Goal: Task Accomplishment & Management: Manage account settings

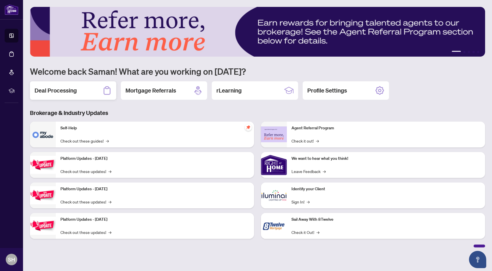
click at [79, 90] on div "Deal Processing" at bounding box center [73, 90] width 86 height 18
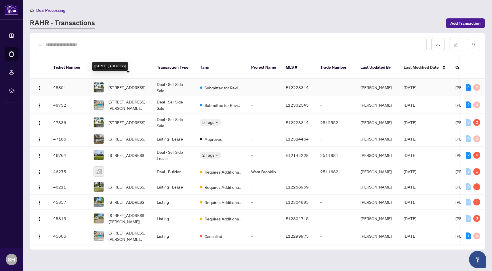
click at [141, 84] on span "[STREET_ADDRESS]" at bounding box center [127, 87] width 37 height 6
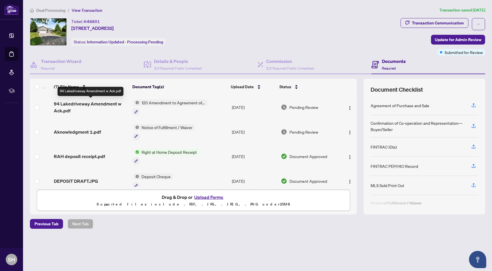
click at [99, 104] on span "94 Lakedriveway Amendment w Ack.pdf" at bounding box center [91, 107] width 75 height 14
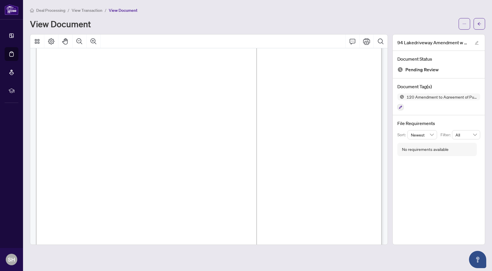
scroll to position [107, 0]
click at [480, 24] on icon "arrow-left" at bounding box center [480, 24] width 4 height 4
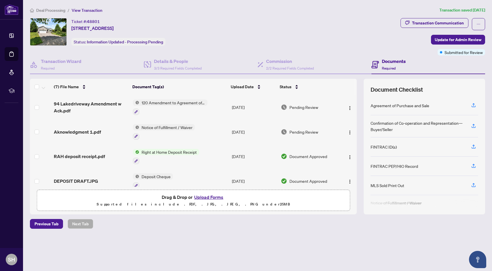
click at [202, 197] on button "Upload Forms" at bounding box center [209, 197] width 33 height 7
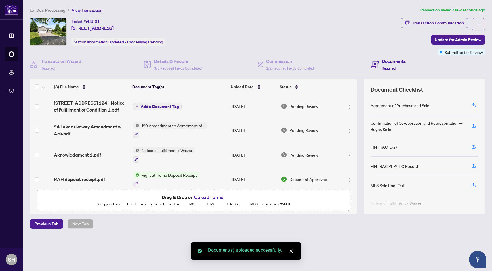
click at [154, 106] on span "Add a Document Tag" at bounding box center [160, 107] width 38 height 4
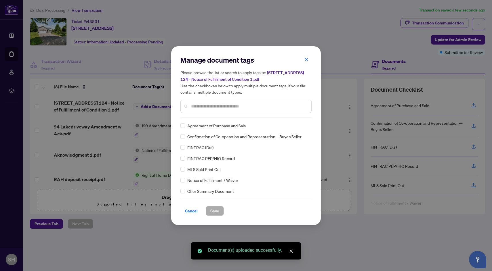
click at [224, 117] on div "Manage document tags Please browse the list or search to apply tags to: [STREET…" at bounding box center [246, 87] width 131 height 62
click at [218, 106] on input "text" at bounding box center [249, 106] width 116 height 6
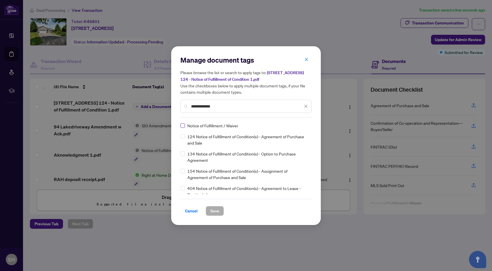
type input "**********"
click at [183, 128] on label at bounding box center [183, 126] width 5 height 6
click at [216, 209] on span "Save" at bounding box center [214, 211] width 9 height 9
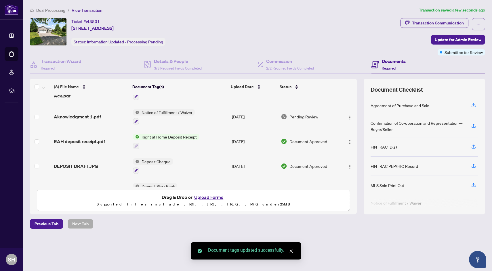
scroll to position [39, 0]
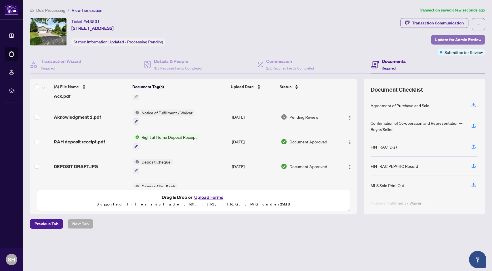
click at [453, 41] on span "Update for Admin Review" at bounding box center [458, 39] width 47 height 9
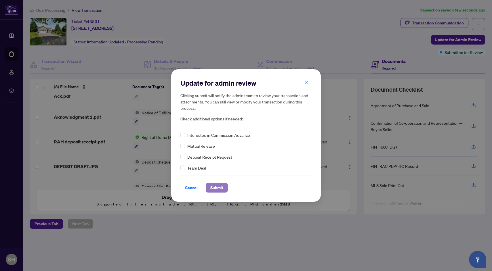
click at [221, 187] on span "Submit" at bounding box center [216, 187] width 13 height 9
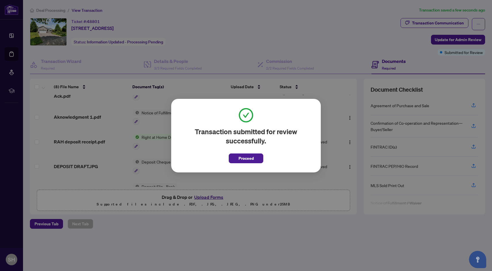
drag, startPoint x: 206, startPoint y: 142, endPoint x: 163, endPoint y: 133, distance: 43.9
click at [163, 133] on div "Transaction submitted for review successfully. Proceed Cancel OK" at bounding box center [246, 135] width 492 height 271
click at [242, 155] on span "Proceed" at bounding box center [246, 158] width 15 height 9
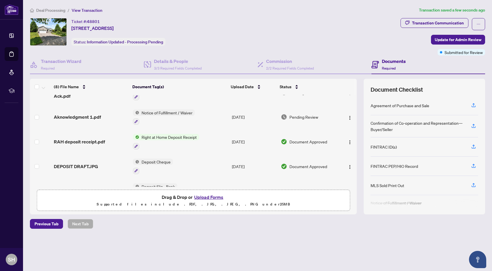
click at [175, 134] on span "Right at Home Deposit Receipt" at bounding box center [169, 137] width 60 height 6
click at [103, 138] on span "RAH deposit receipt.pdf" at bounding box center [79, 141] width 51 height 7
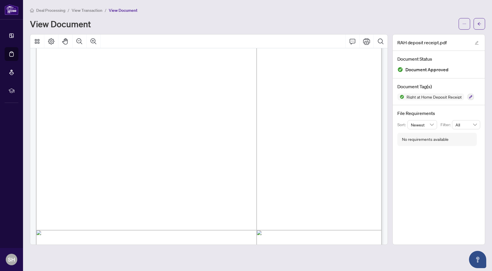
scroll to position [113, 0]
click at [465, 22] on icon "ellipsis" at bounding box center [465, 24] width 4 height 4
click at [441, 38] on span "Download" at bounding box center [444, 36] width 44 height 6
